Goal: Transaction & Acquisition: Book appointment/travel/reservation

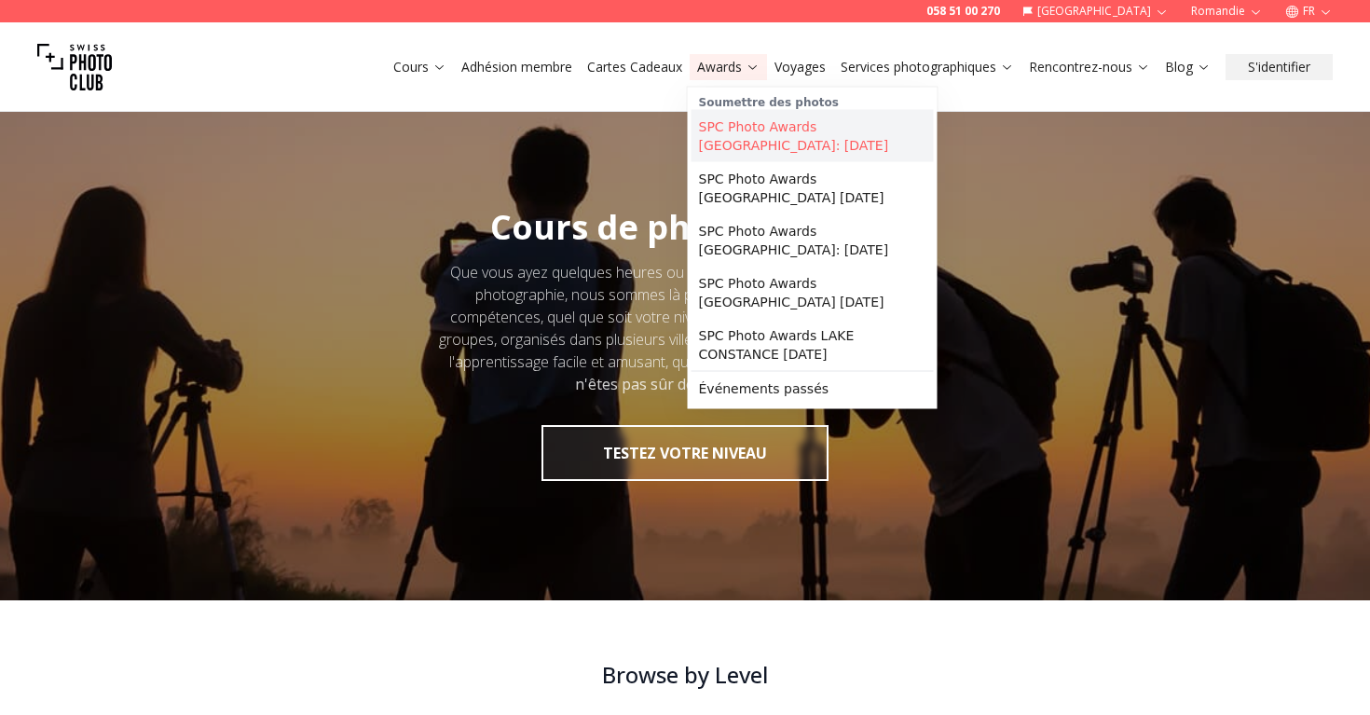
click at [743, 131] on link "SPC Photo Awards [GEOGRAPHIC_DATA]: [DATE]" at bounding box center [813, 136] width 242 height 52
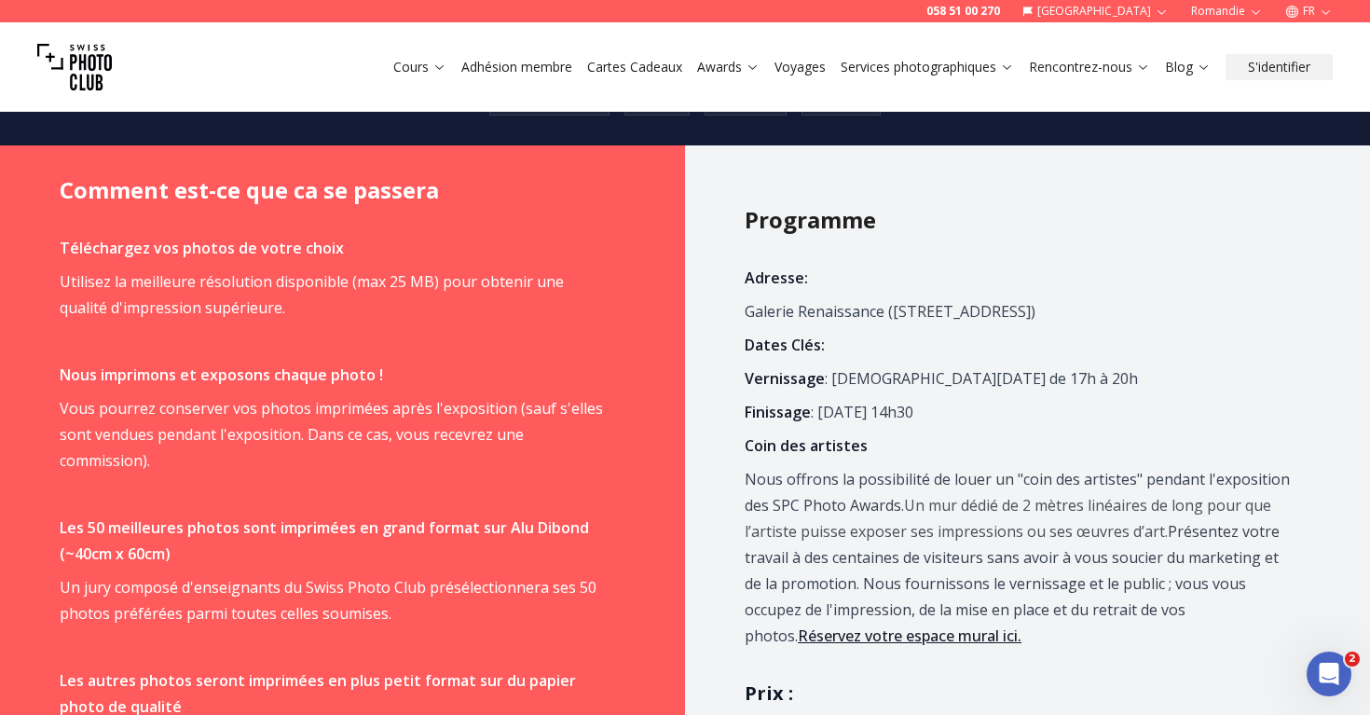
scroll to position [1169, 0]
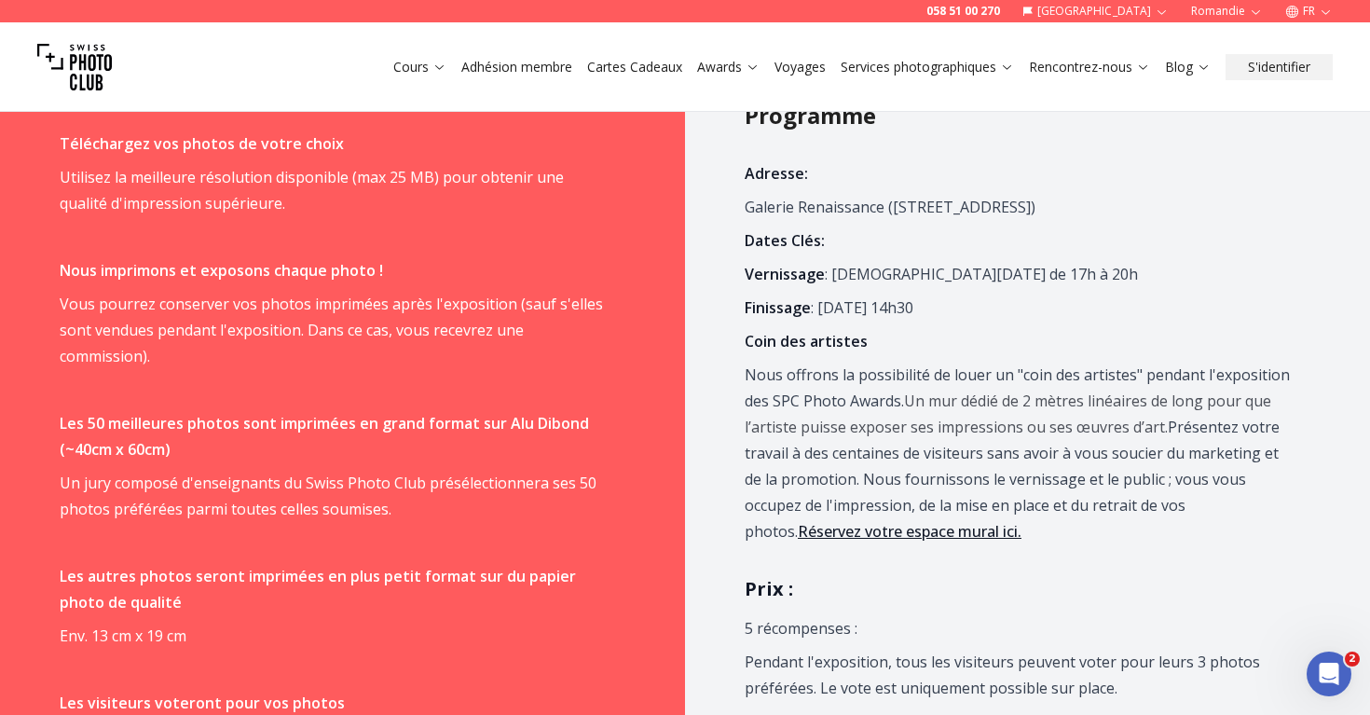
drag, startPoint x: 744, startPoint y: 207, endPoint x: 1108, endPoint y: 212, distance: 363.6
click at [1108, 212] on div "Programme Adresse: Galerie Renaissance ([STREET_ADDRESS]) Dates Clés: Vernissag…" at bounding box center [1027, 680] width 685 height 1278
copy p "Galerie Renaissance ([STREET_ADDRESS])"
click at [795, 74] on link "Voyages" at bounding box center [800, 67] width 51 height 19
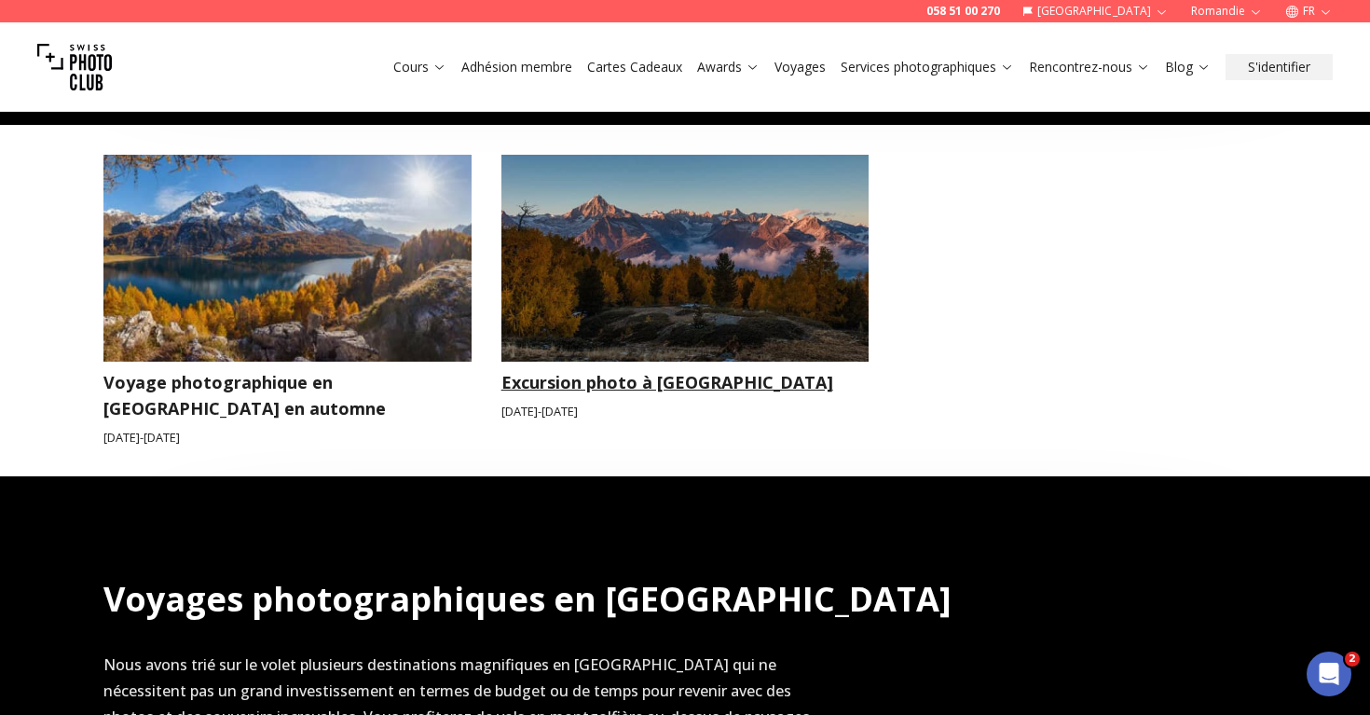
scroll to position [880, 0]
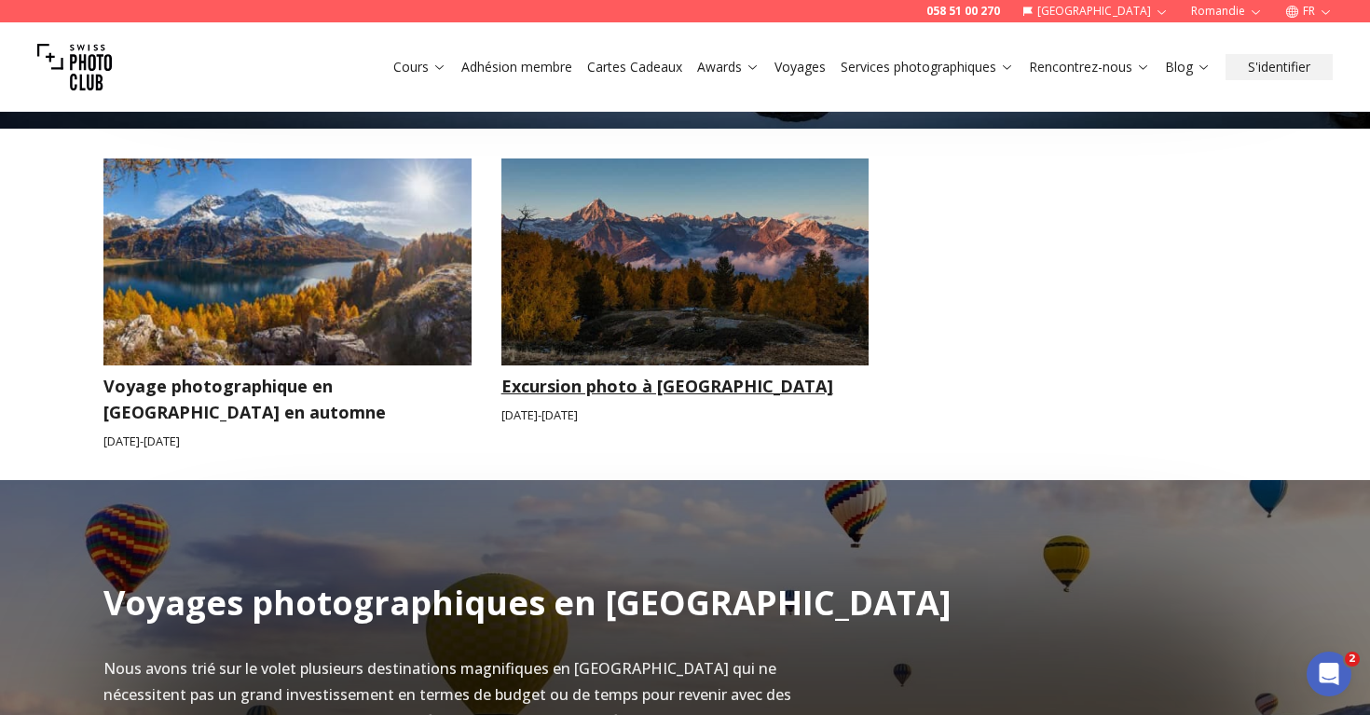
click at [613, 238] on img at bounding box center [686, 261] width 368 height 207
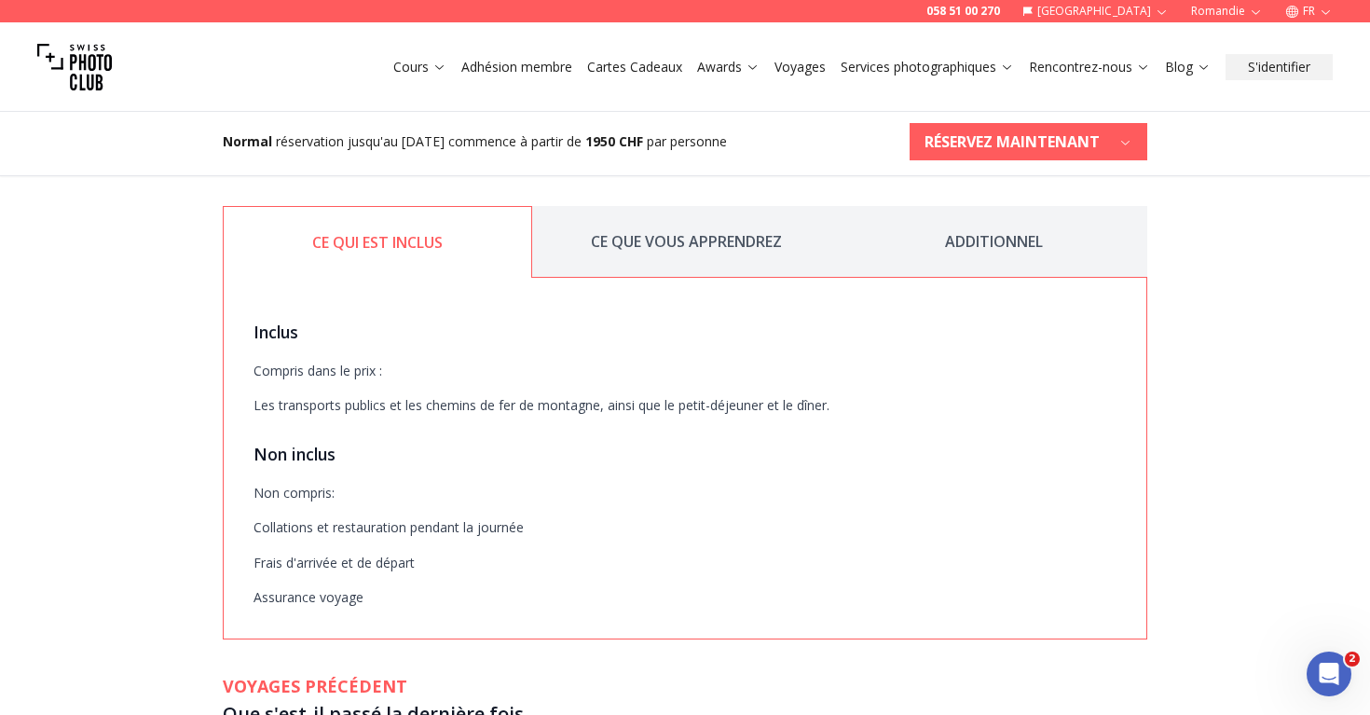
scroll to position [2214, 0]
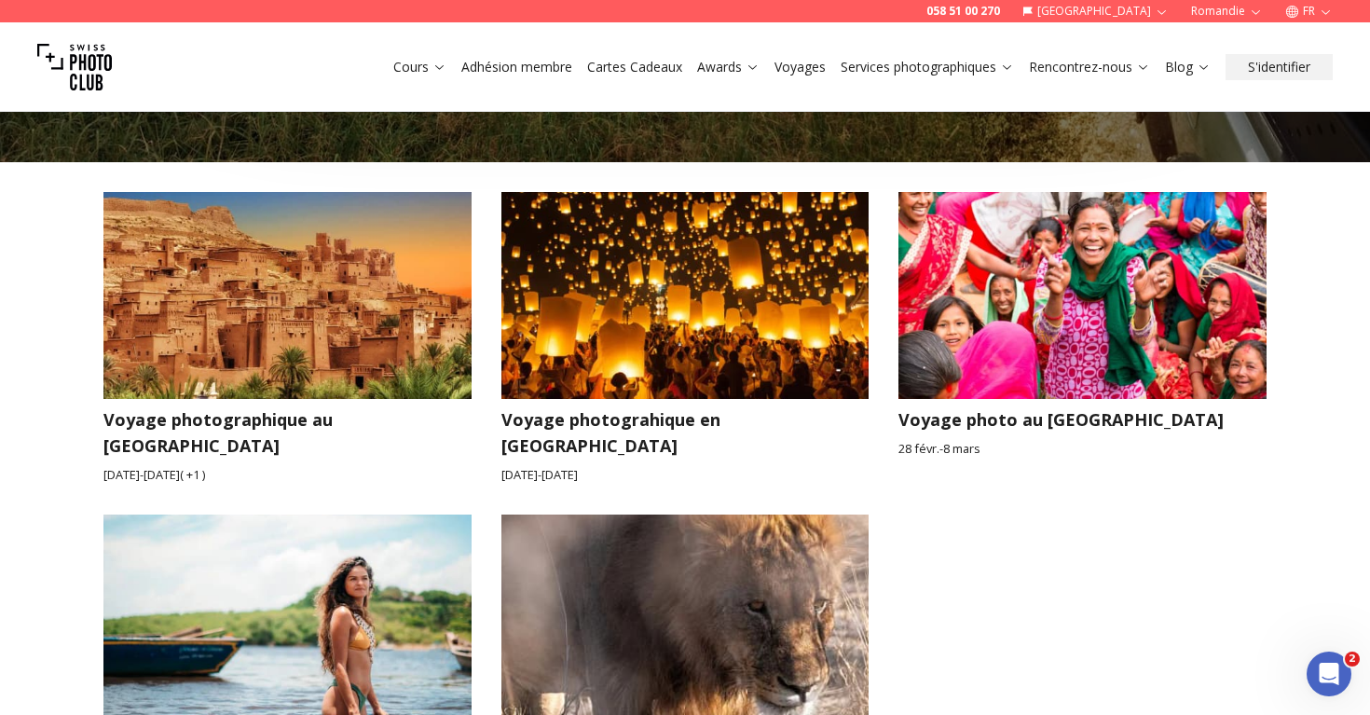
scroll to position [2702, 0]
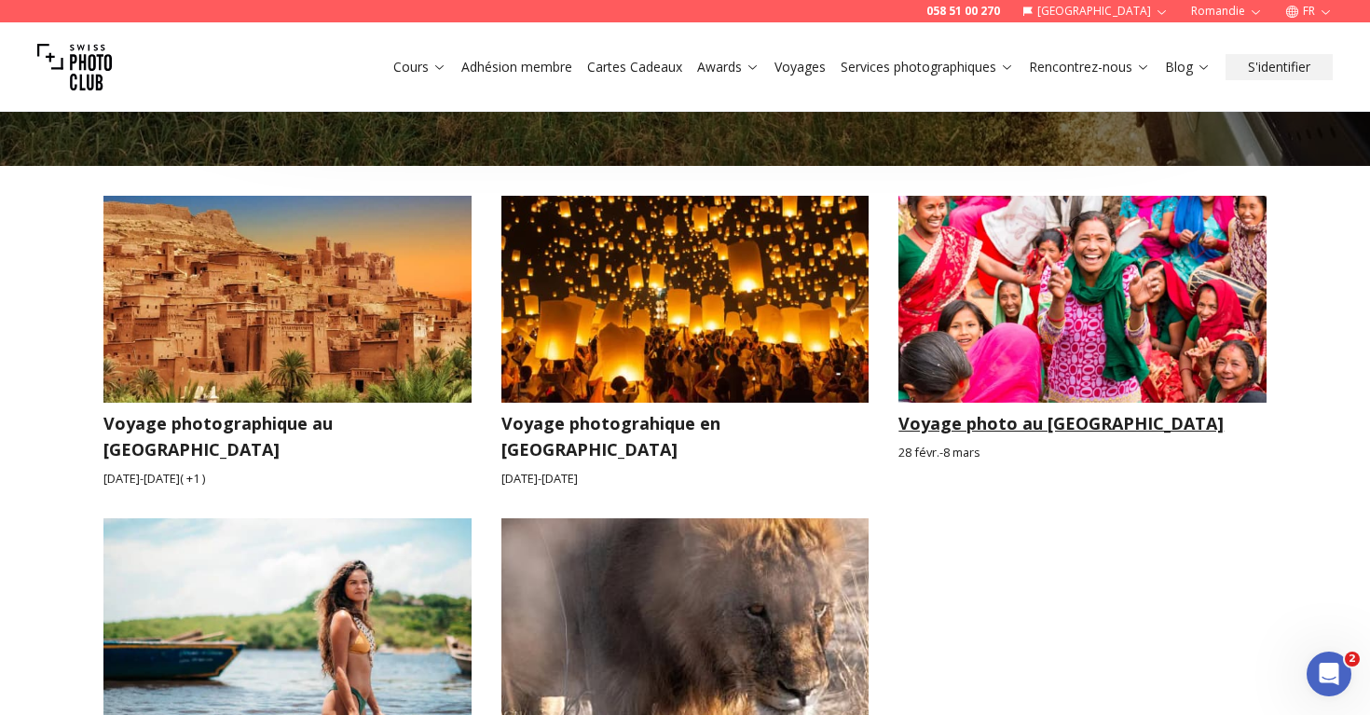
click at [1026, 226] on img at bounding box center [1083, 299] width 368 height 207
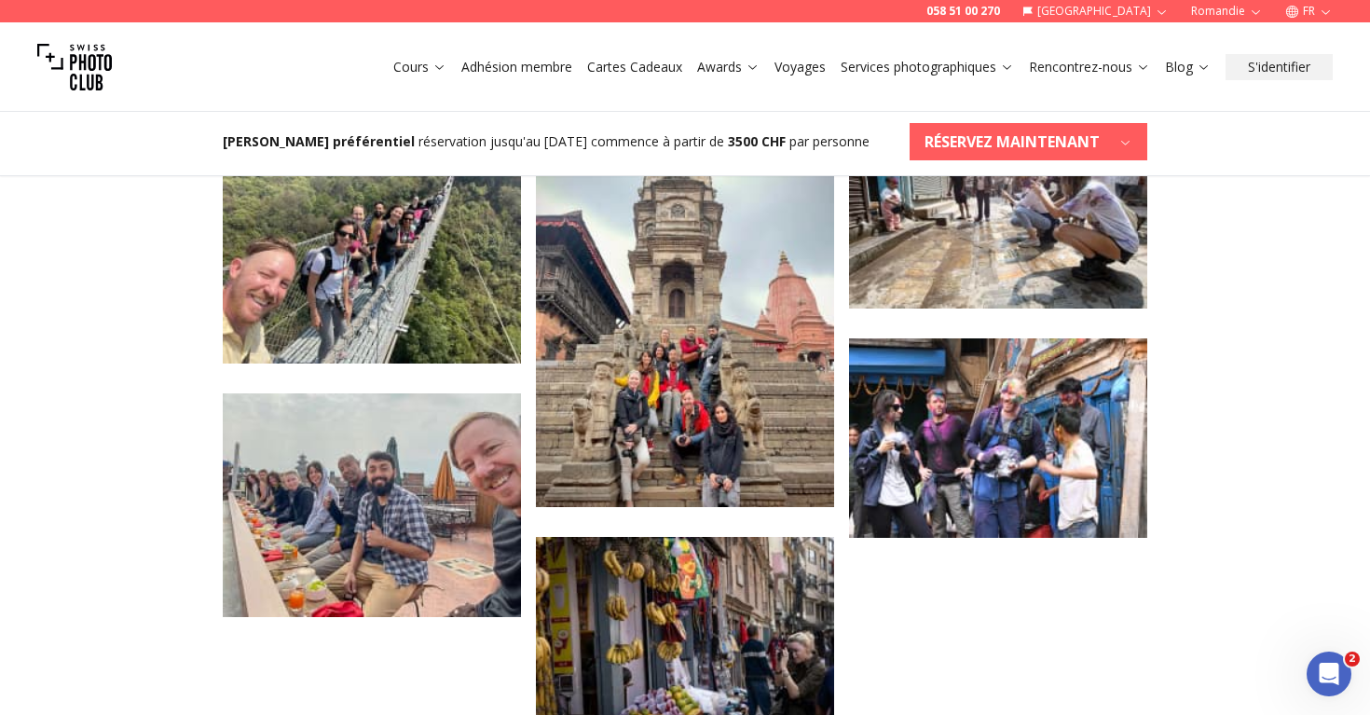
scroll to position [4665, 0]
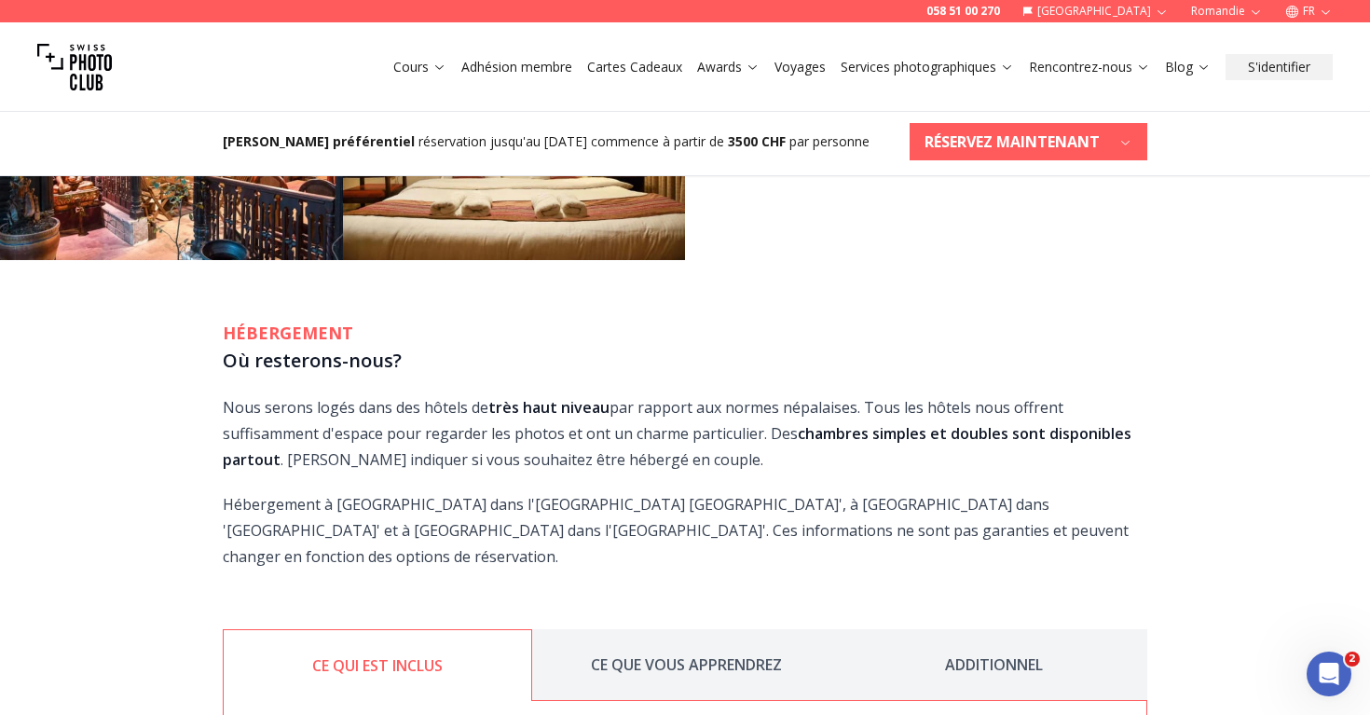
scroll to position [3273, 0]
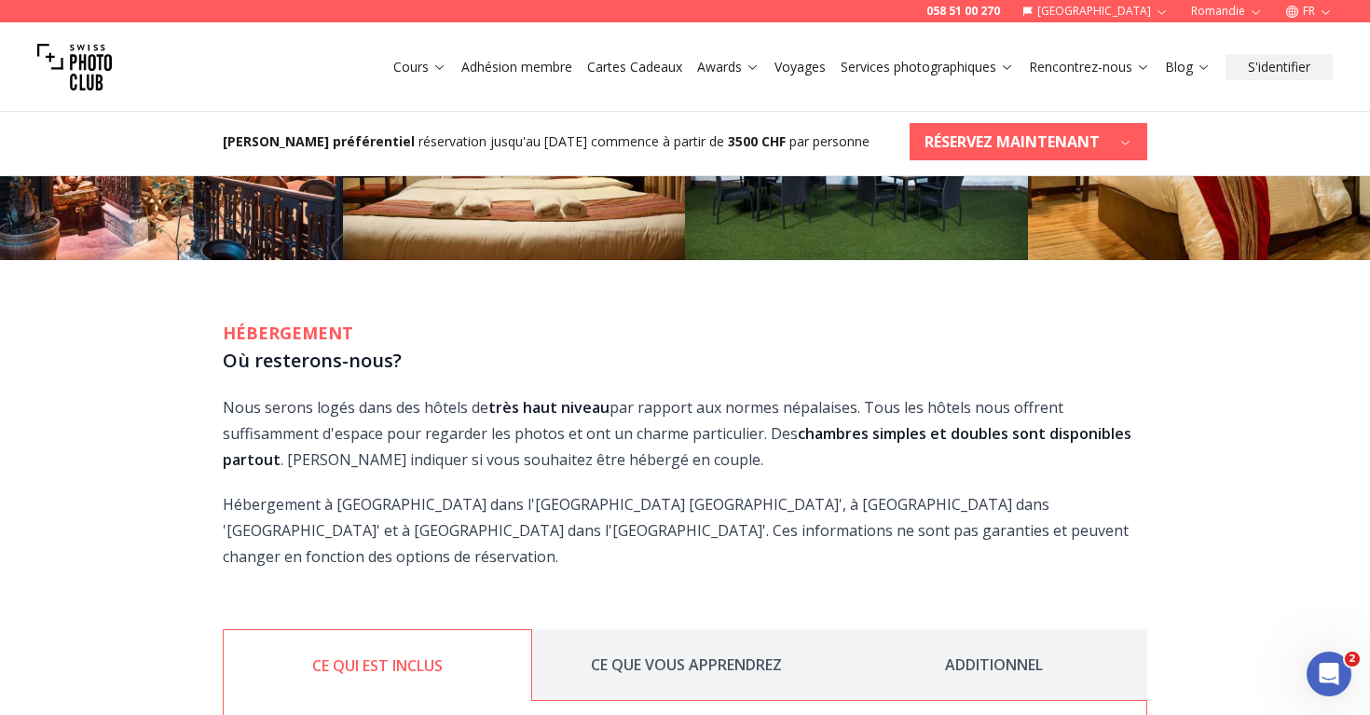
click at [1017, 637] on button "ADDITIONNEL" at bounding box center [994, 665] width 308 height 72
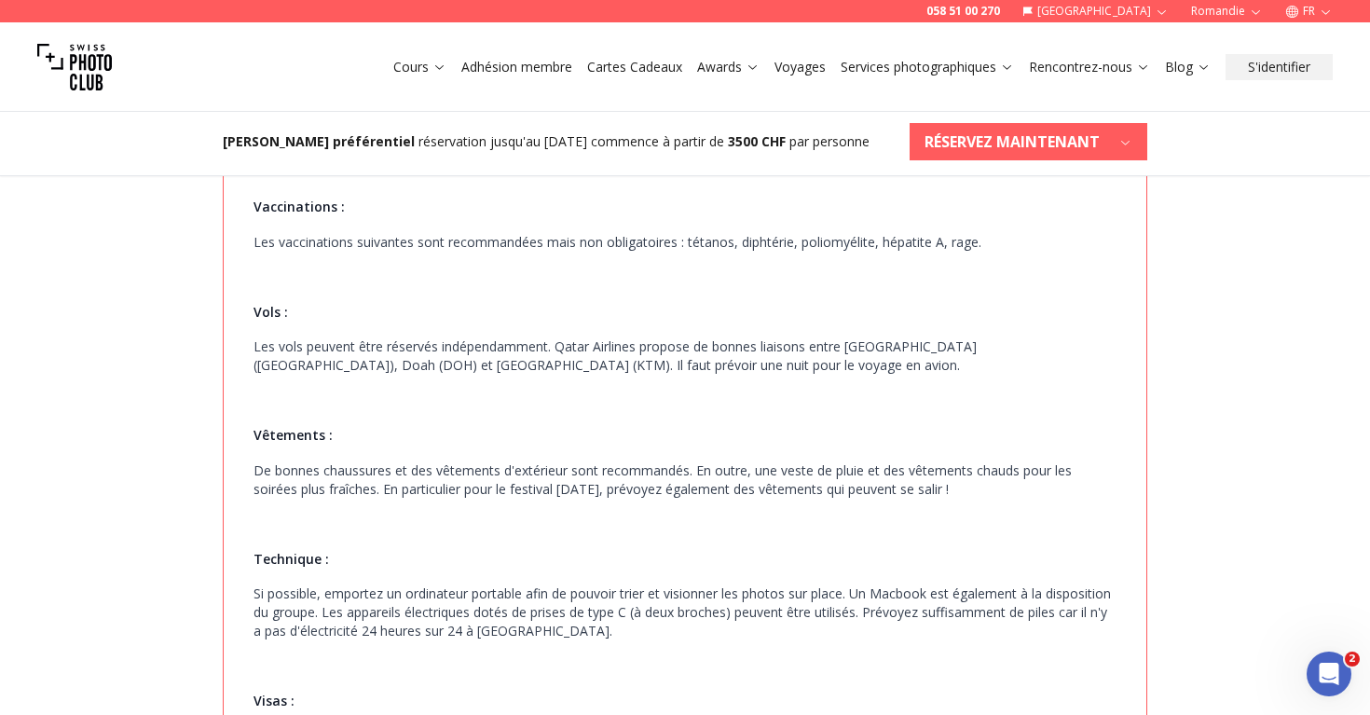
scroll to position [0, 0]
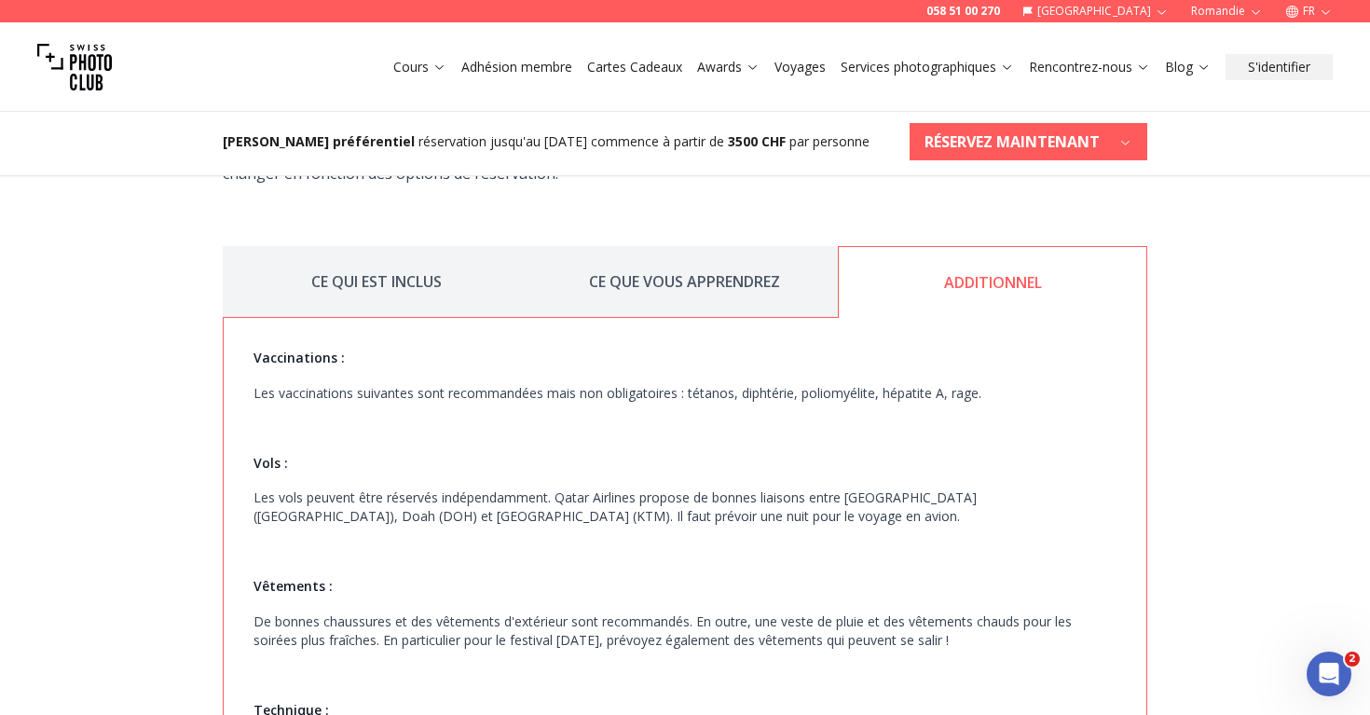
click at [361, 246] on button "CE QUI EST INCLUS" at bounding box center [377, 282] width 308 height 72
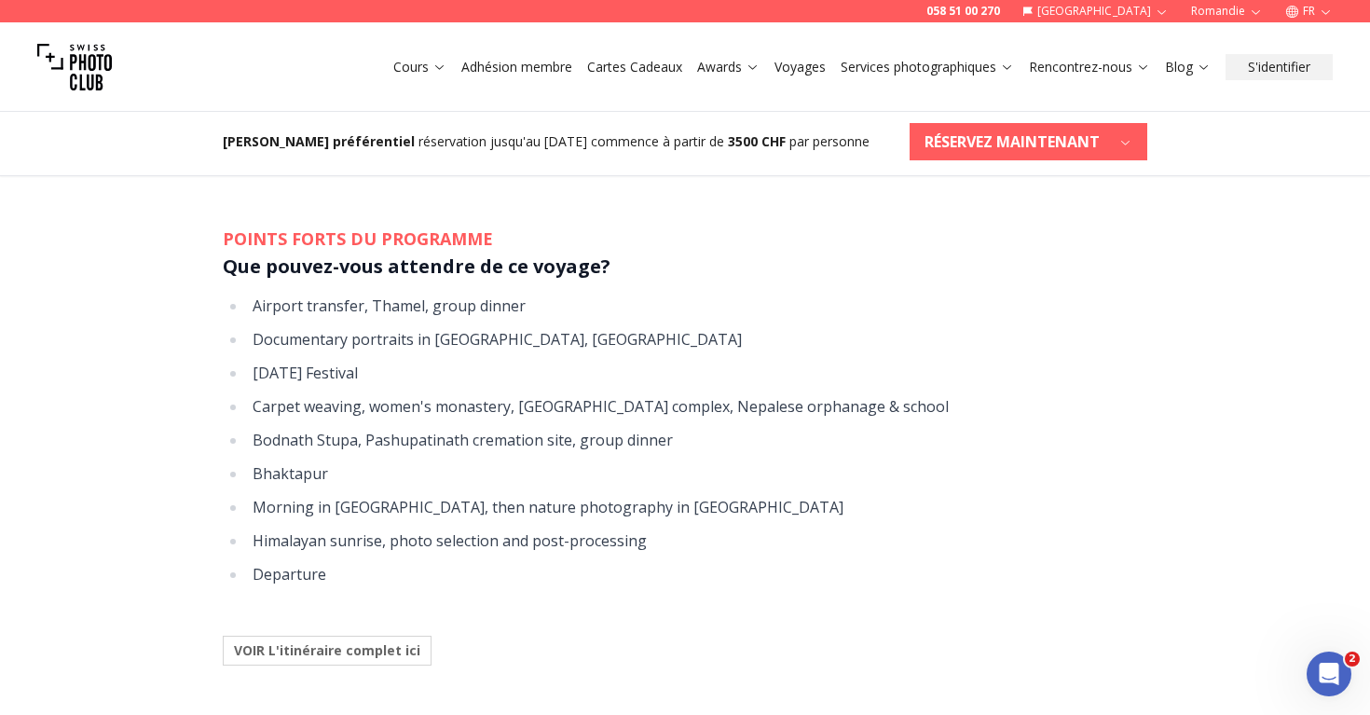
click at [281, 641] on b "VOIR L'itinéraire complet ici" at bounding box center [327, 650] width 186 height 19
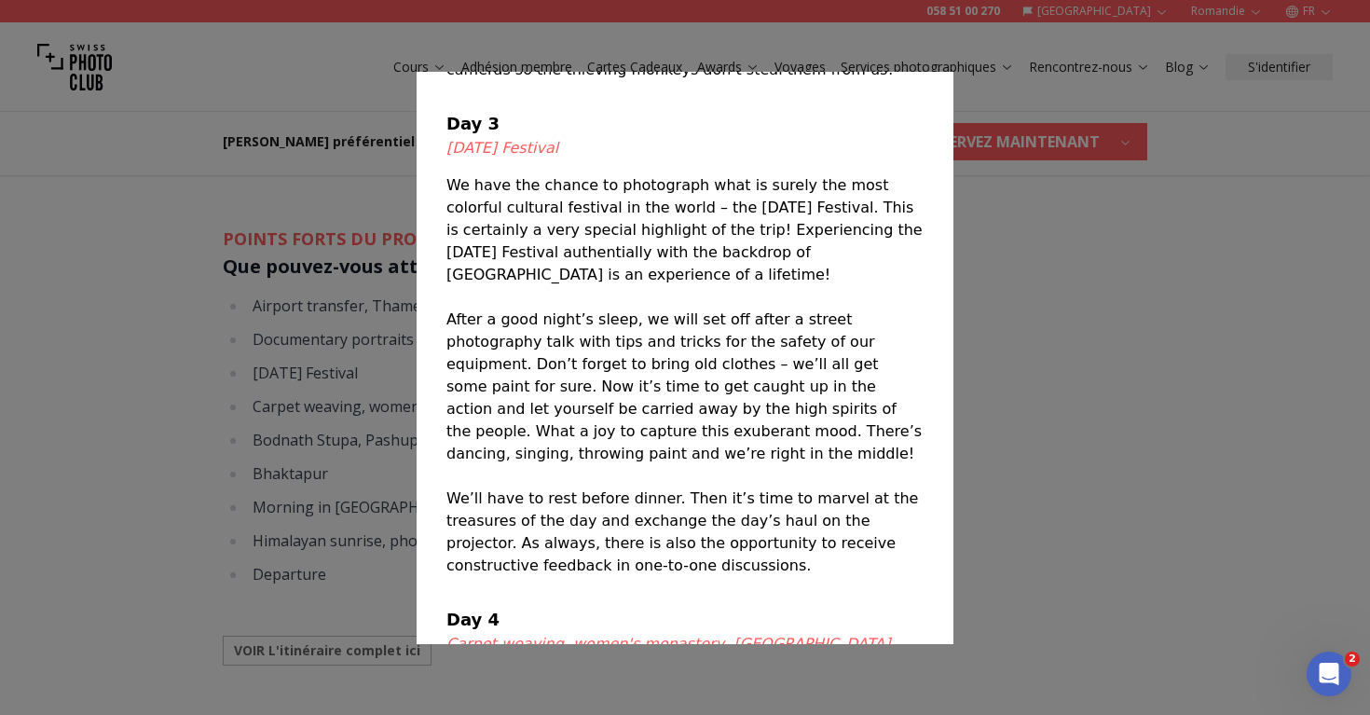
scroll to position [1211, 0]
click at [1071, 344] on div at bounding box center [685, 357] width 1370 height 715
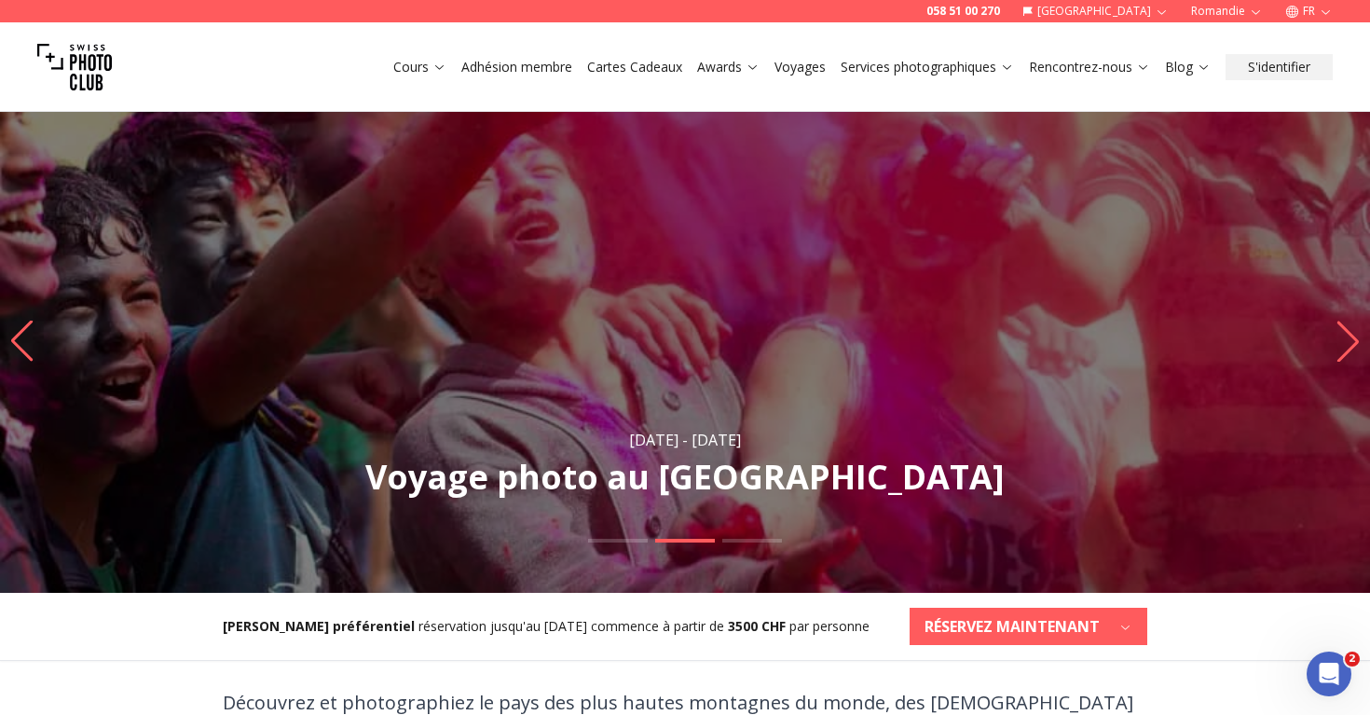
scroll to position [0, 0]
